Goal: Navigation & Orientation: Understand site structure

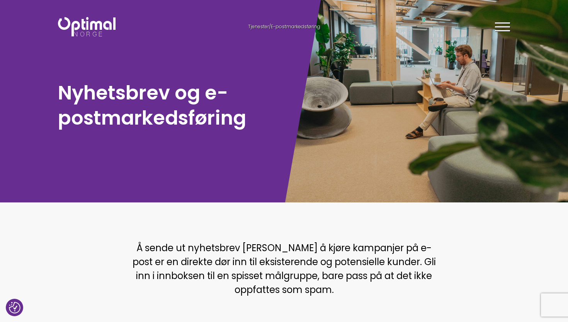
scroll to position [6, 0]
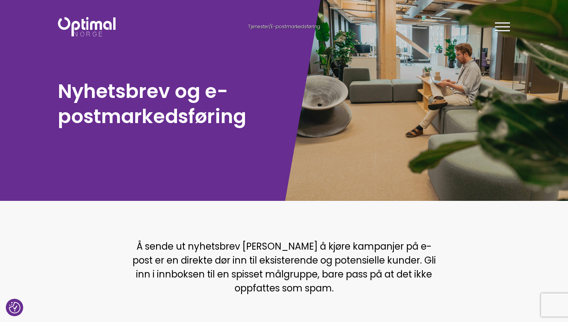
click at [380, 79] on div at bounding box center [426, 97] width 284 height 207
click at [84, 15] on div "Tjenester / E-postmarkedsføring Tjenester Menneskene Om oss Kontakt oss Kundeca…" at bounding box center [284, 26] width 464 height 22
click at [85, 25] on img at bounding box center [87, 26] width 58 height 19
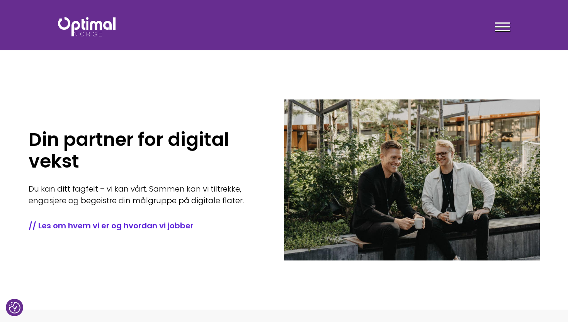
click at [348, 172] on div at bounding box center [412, 179] width 256 height 161
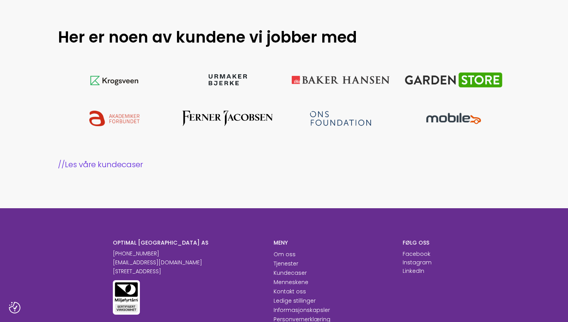
scroll to position [811, 0]
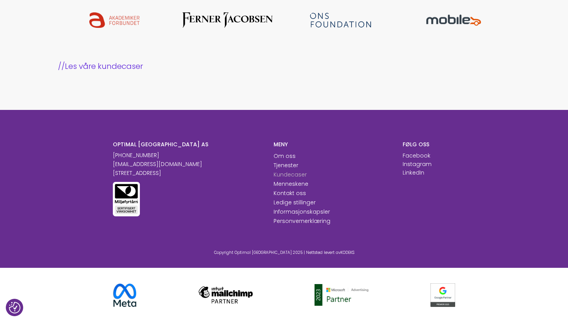
click at [300, 173] on link "Kundecaser" at bounding box center [290, 174] width 33 height 8
click at [286, 184] on link "Menneskene" at bounding box center [291, 184] width 35 height 8
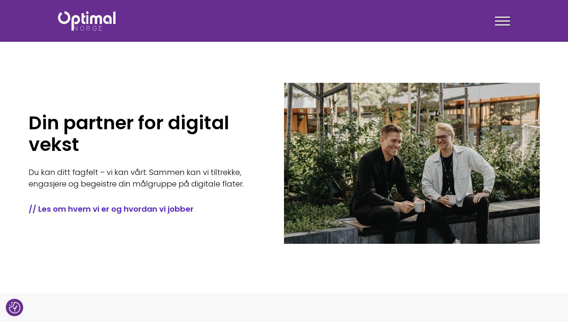
scroll to position [0, 0]
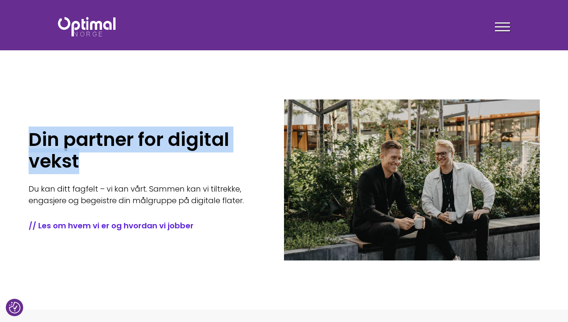
drag, startPoint x: 89, startPoint y: 164, endPoint x: 31, endPoint y: 143, distance: 62.5
click at [31, 143] on h1 "Din partner for digital vekst" at bounding box center [145, 150] width 233 height 43
copy h1 "Din partner for digital vekst"
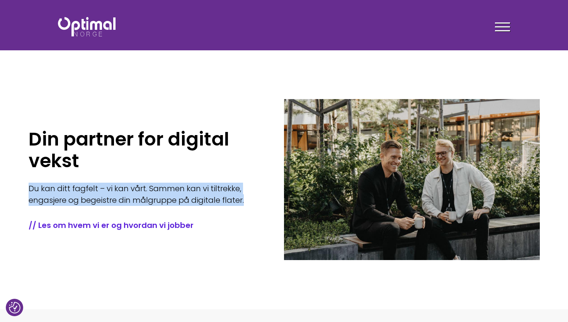
drag, startPoint x: 218, startPoint y: 199, endPoint x: 22, endPoint y: 190, distance: 195.8
click at [22, 190] on section "Din partner for digital vekst Du kan ditt fagfelt – vi kan vårt. Sammen kan vi …" at bounding box center [284, 154] width 568 height 309
copy p "Du kan ditt fagfelt – vi kan vårt. Sammen kan vi tiltrekke, engasjere og begeis…"
click at [111, 227] on link "// Les om hvem vi er og hvordan vi jobber" at bounding box center [145, 225] width 233 height 11
click at [75, 23] on img at bounding box center [87, 26] width 58 height 19
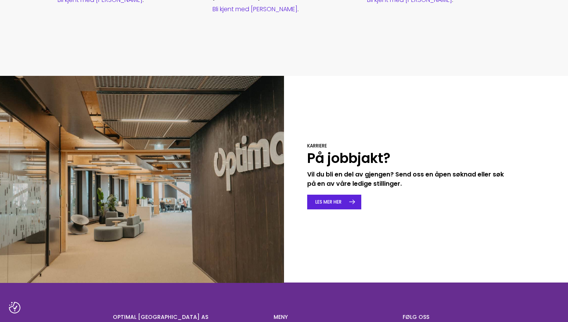
scroll to position [1099, 0]
